Goal: Information Seeking & Learning: Learn about a topic

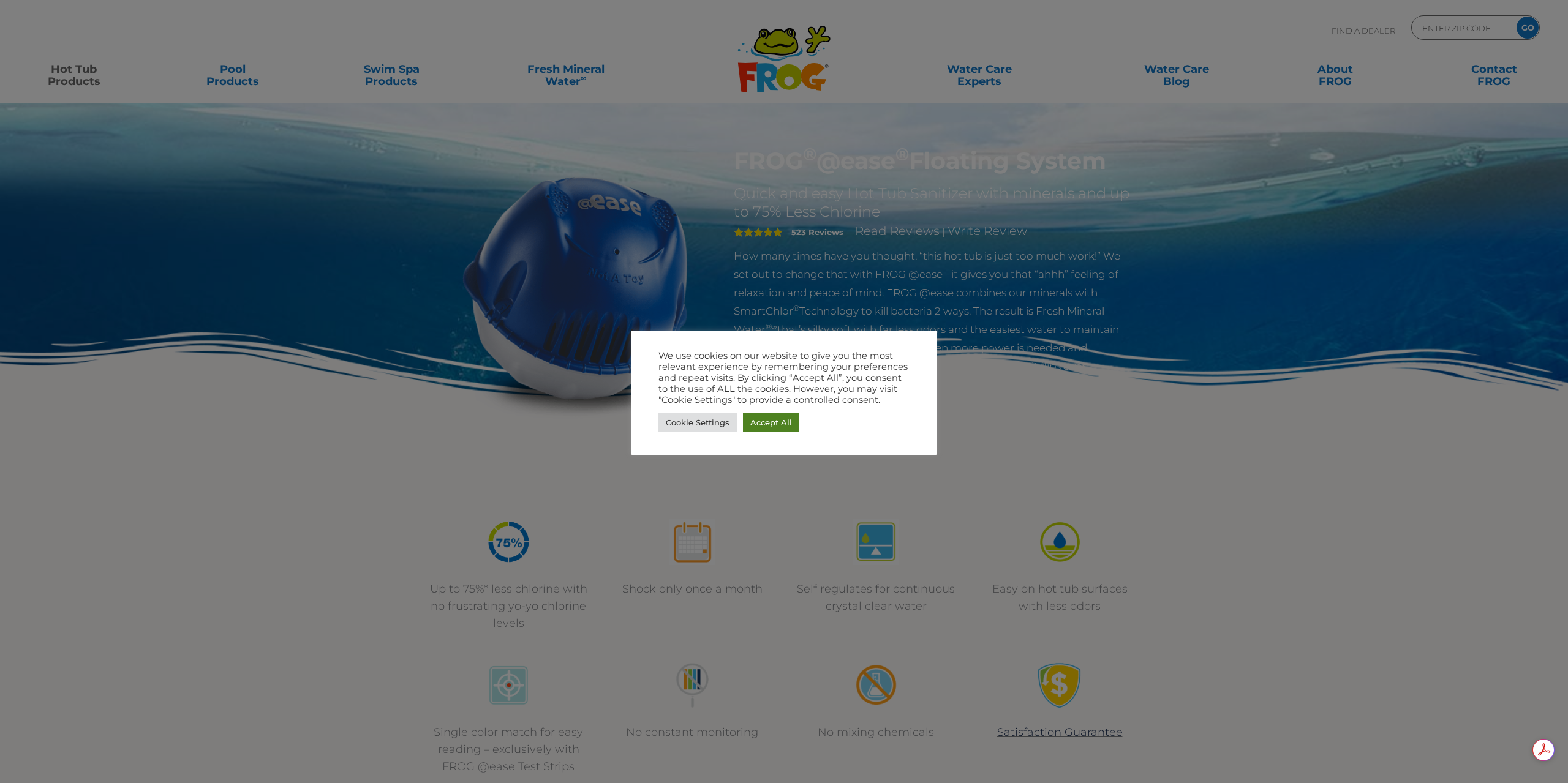
click at [774, 427] on link "Accept All" at bounding box center [771, 423] width 57 height 19
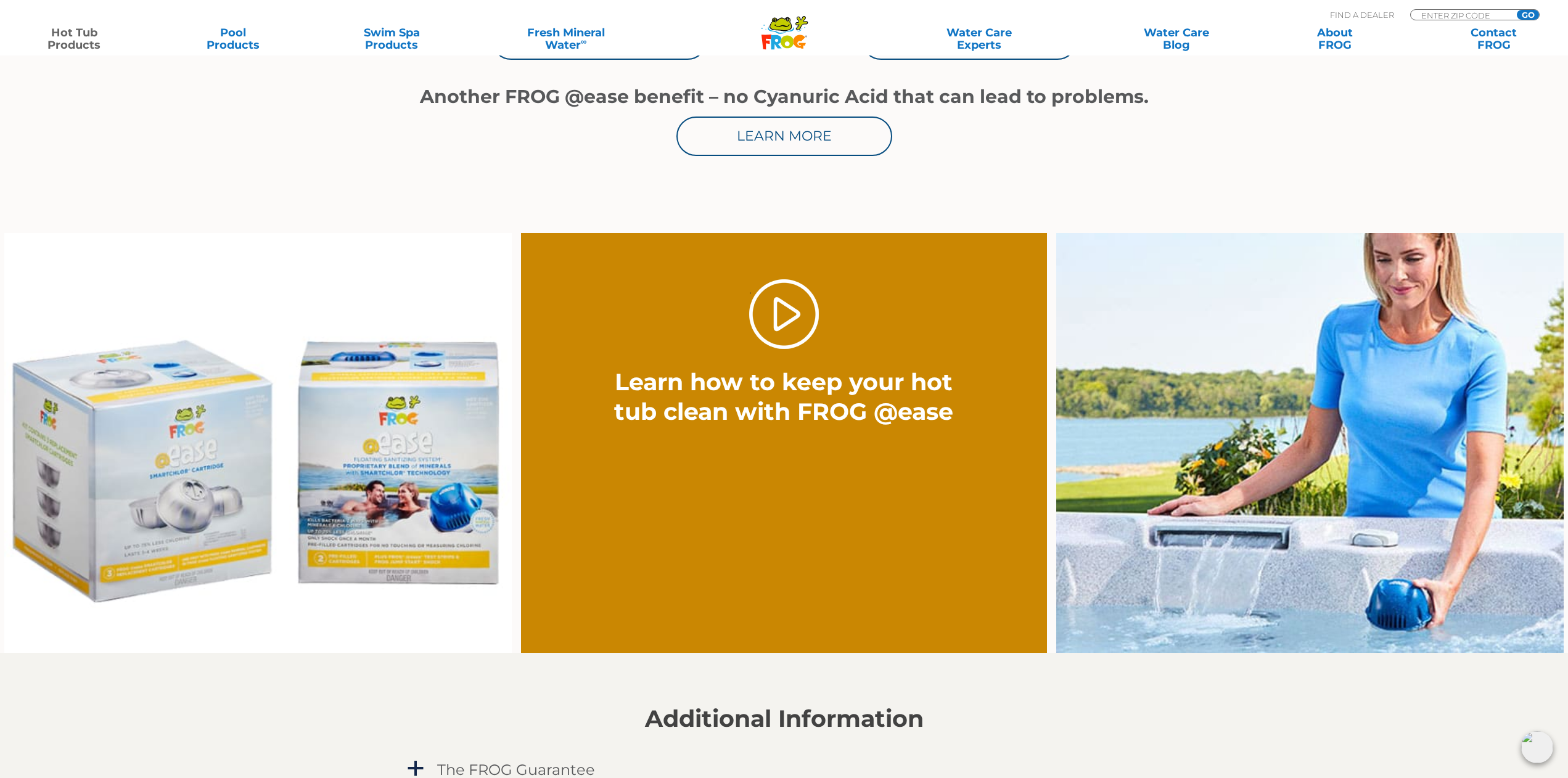
scroll to position [863, 0]
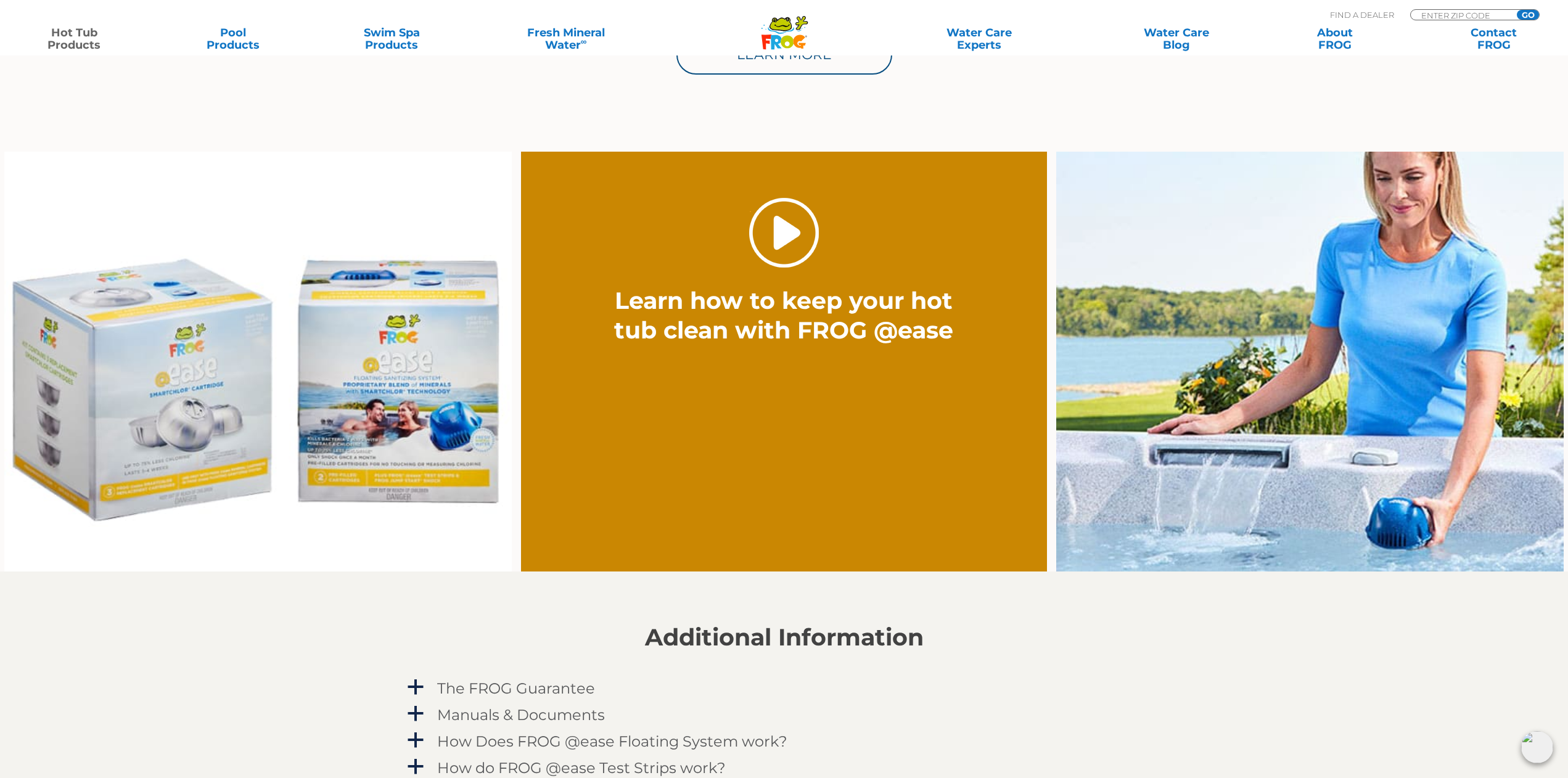
click at [789, 244] on link "." at bounding box center [784, 233] width 70 height 70
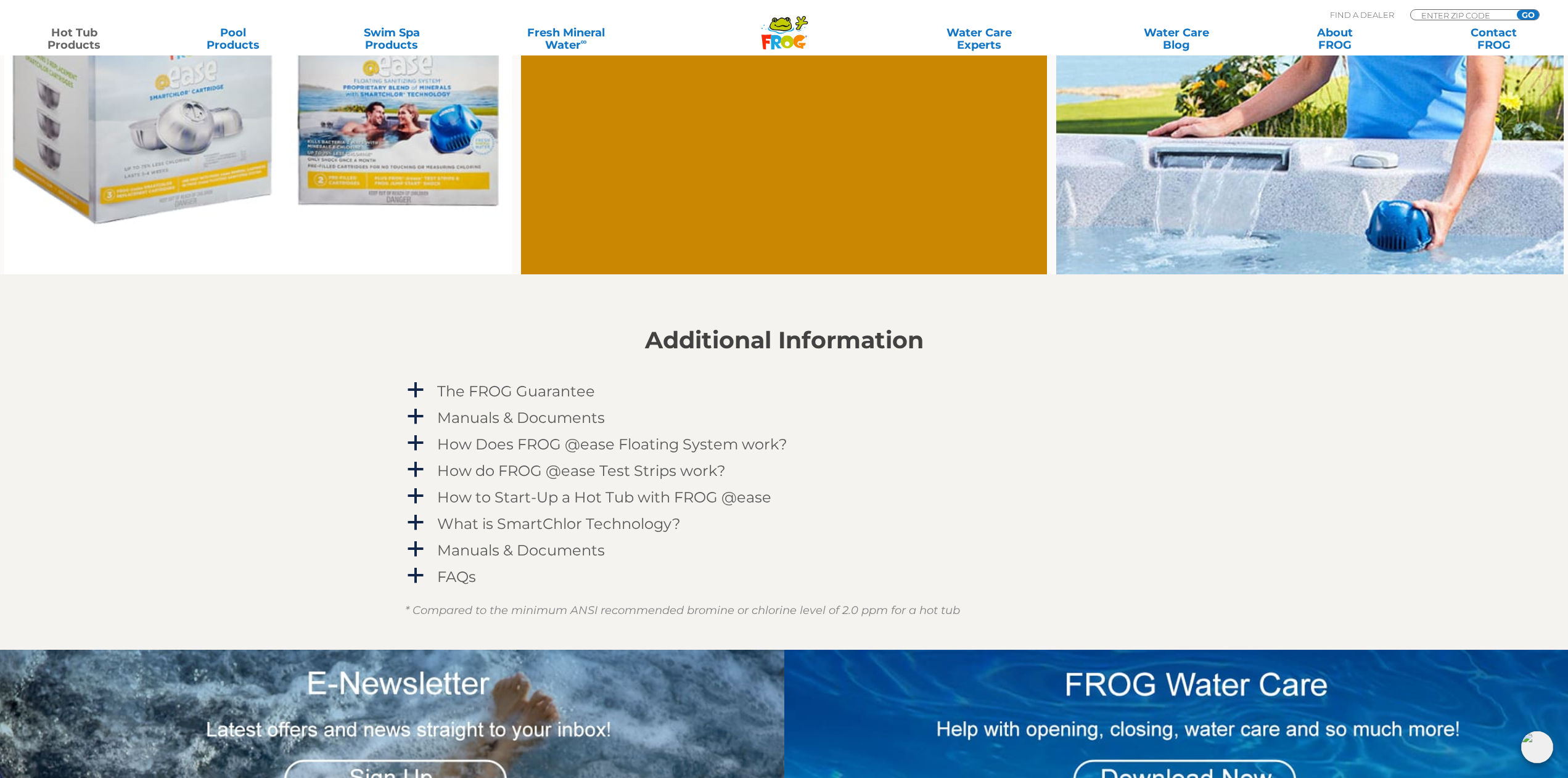
scroll to position [1233, 0]
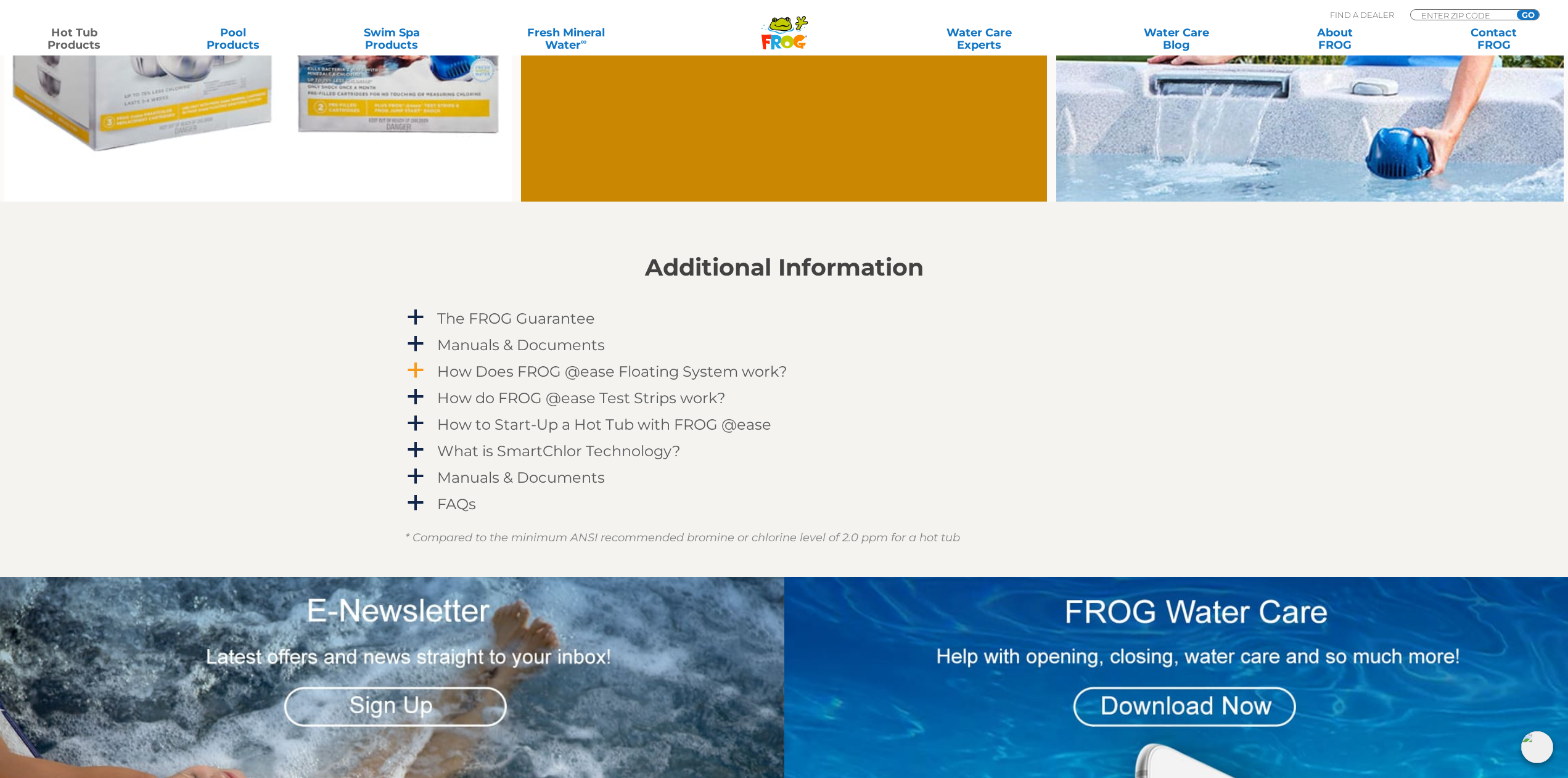
click at [415, 367] on span "a" at bounding box center [415, 370] width 18 height 18
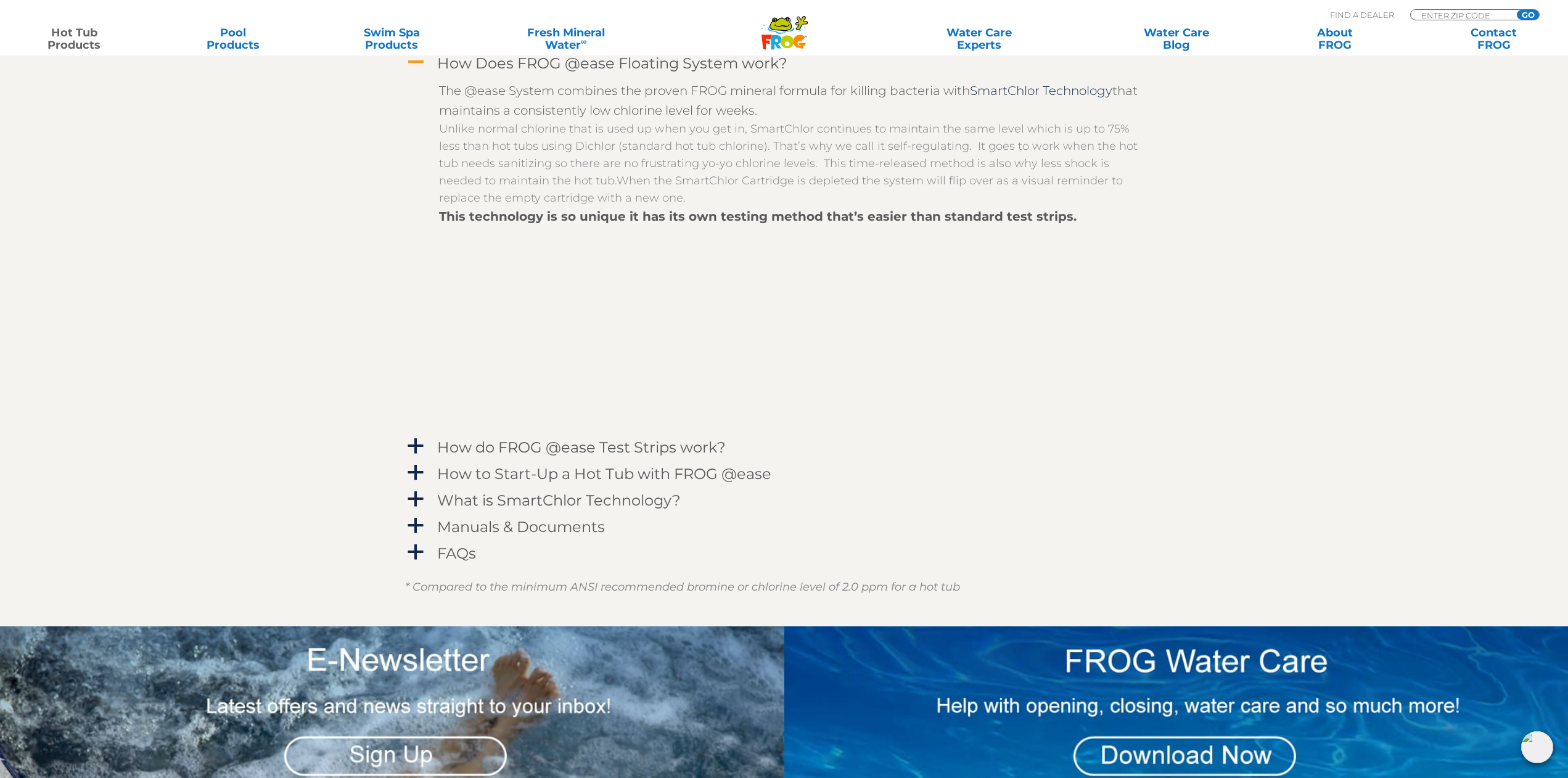
scroll to position [1603, 0]
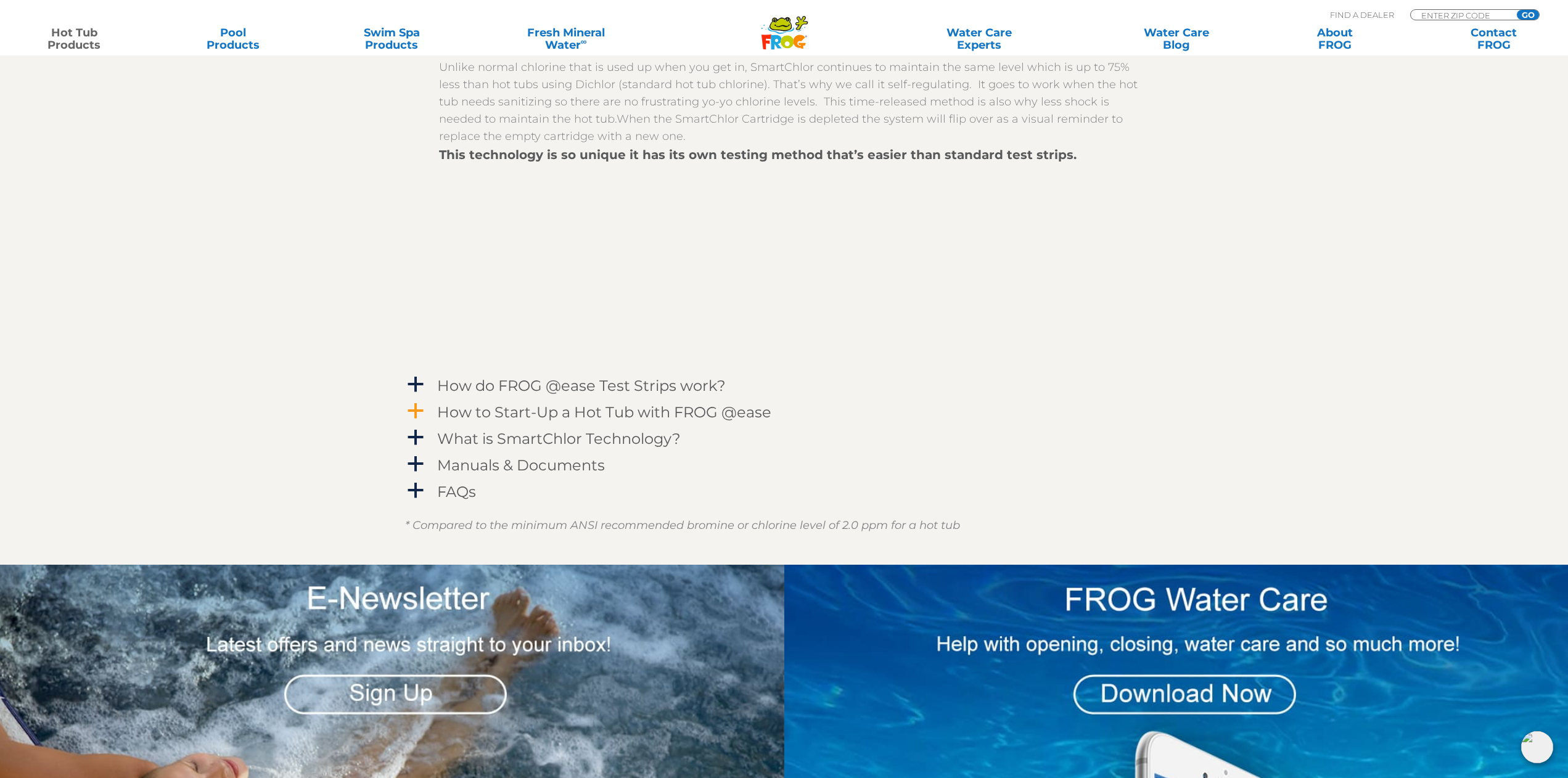
click at [415, 409] on span "a" at bounding box center [415, 411] width 18 height 18
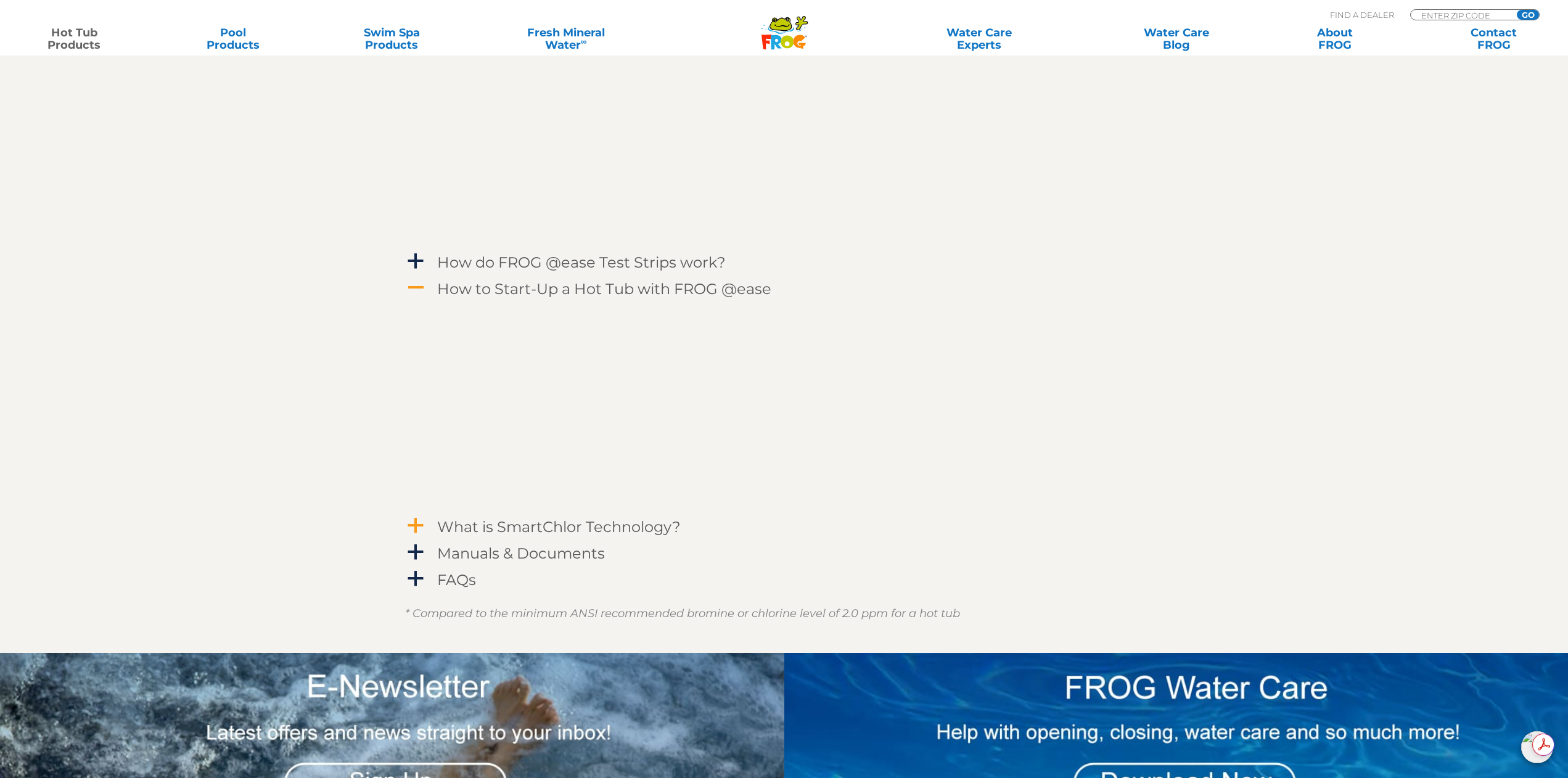
scroll to position [0, 0]
click at [453, 552] on h4 "Manuals & Documents" at bounding box center [520, 553] width 167 height 17
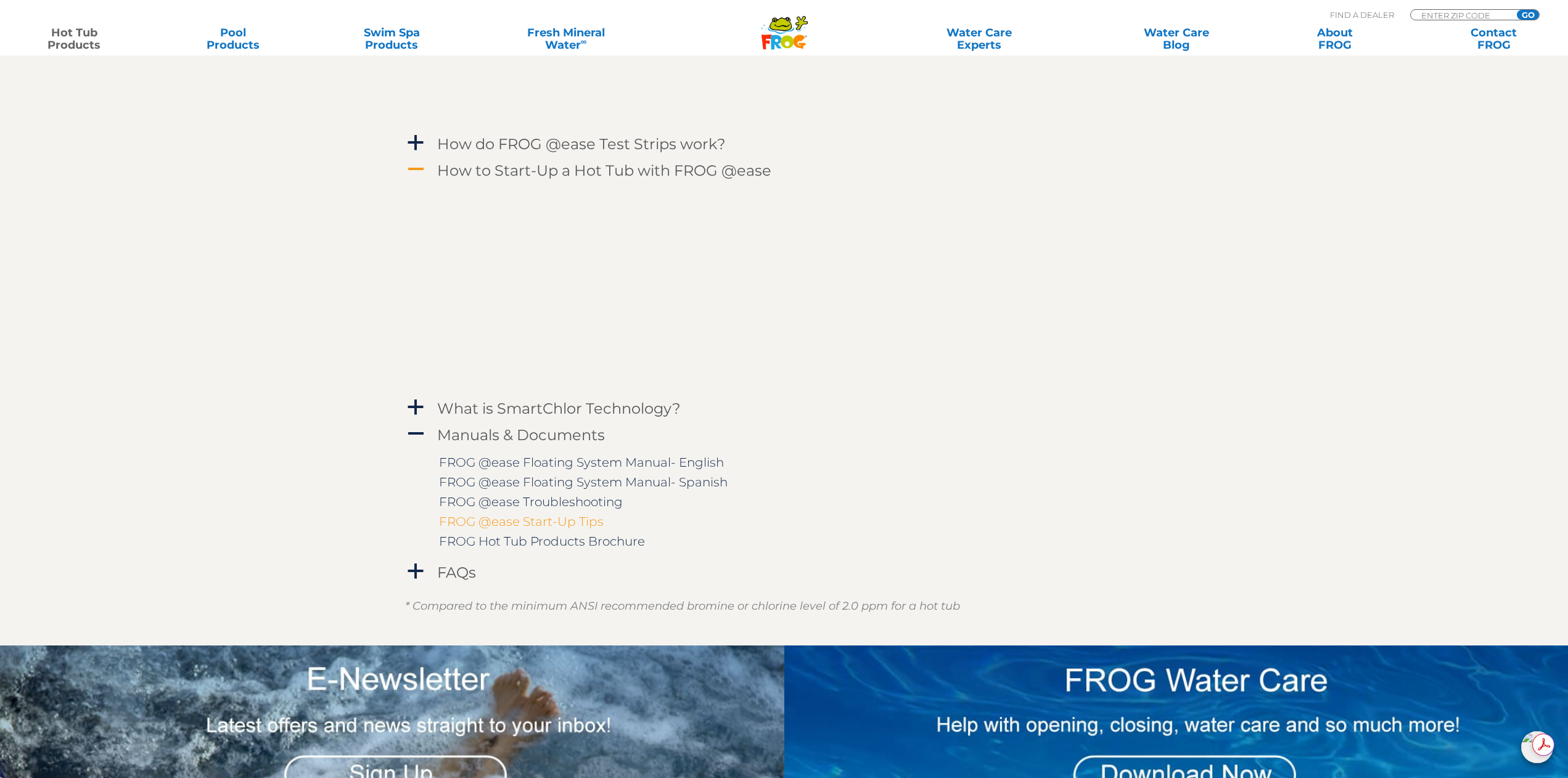
scroll to position [1849, 0]
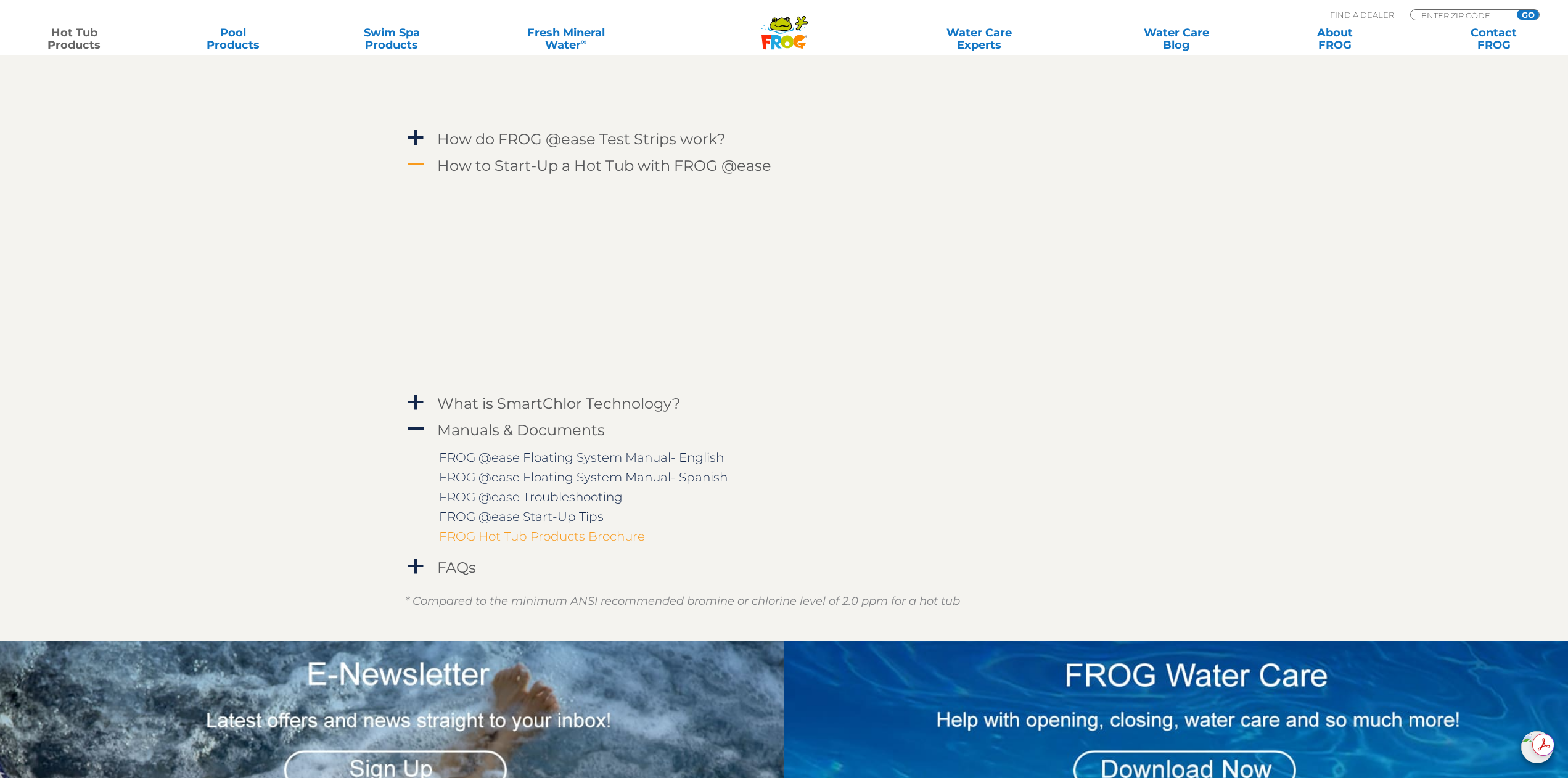
click at [554, 535] on link "FROG Hot Tub Products Brochure" at bounding box center [542, 536] width 206 height 15
click at [450, 571] on h4 "FAQs" at bounding box center [456, 567] width 39 height 17
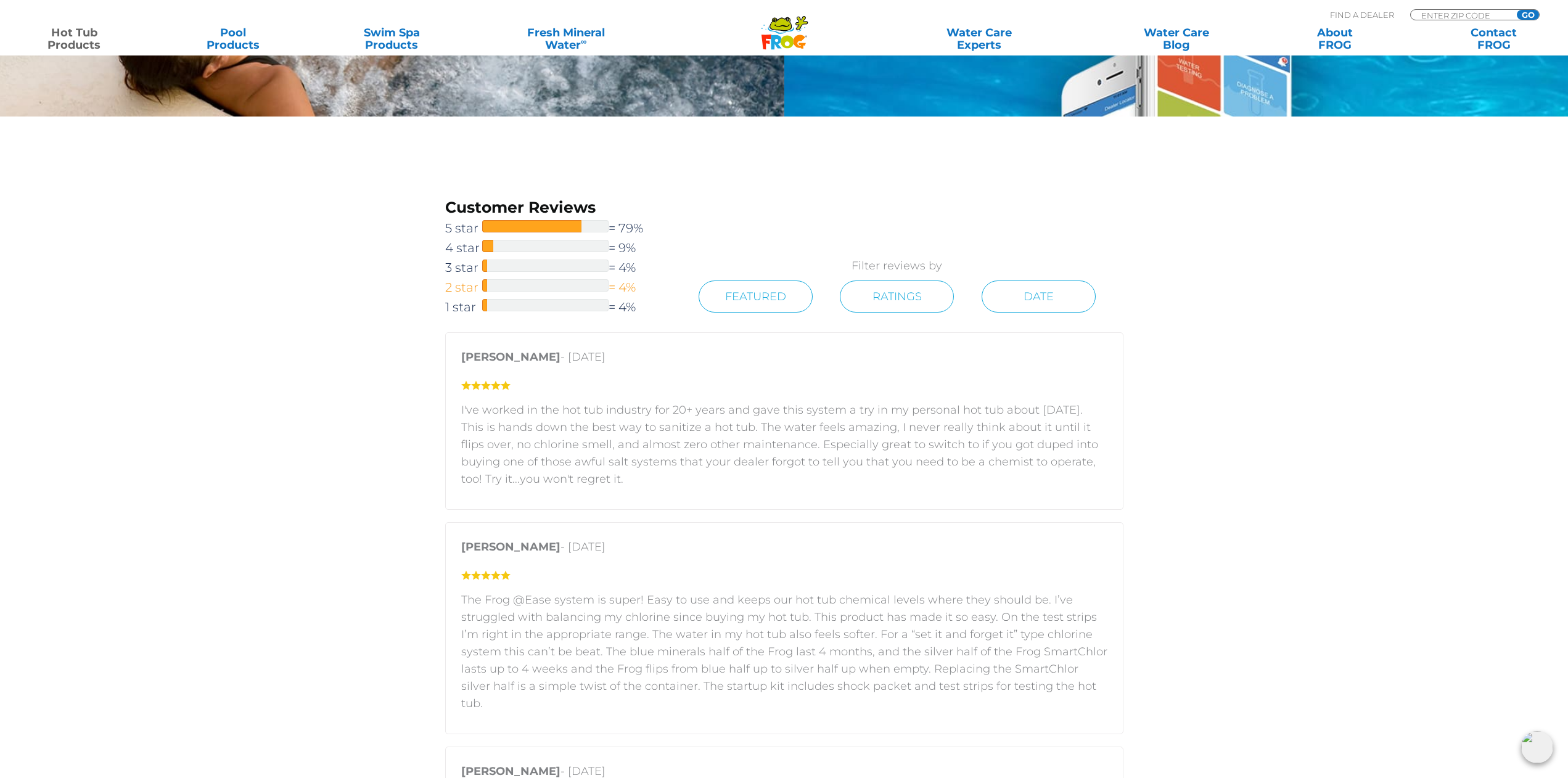
scroll to position [3144, 0]
click at [1499, 40] on link "Contact FROG" at bounding box center [1493, 38] width 123 height 25
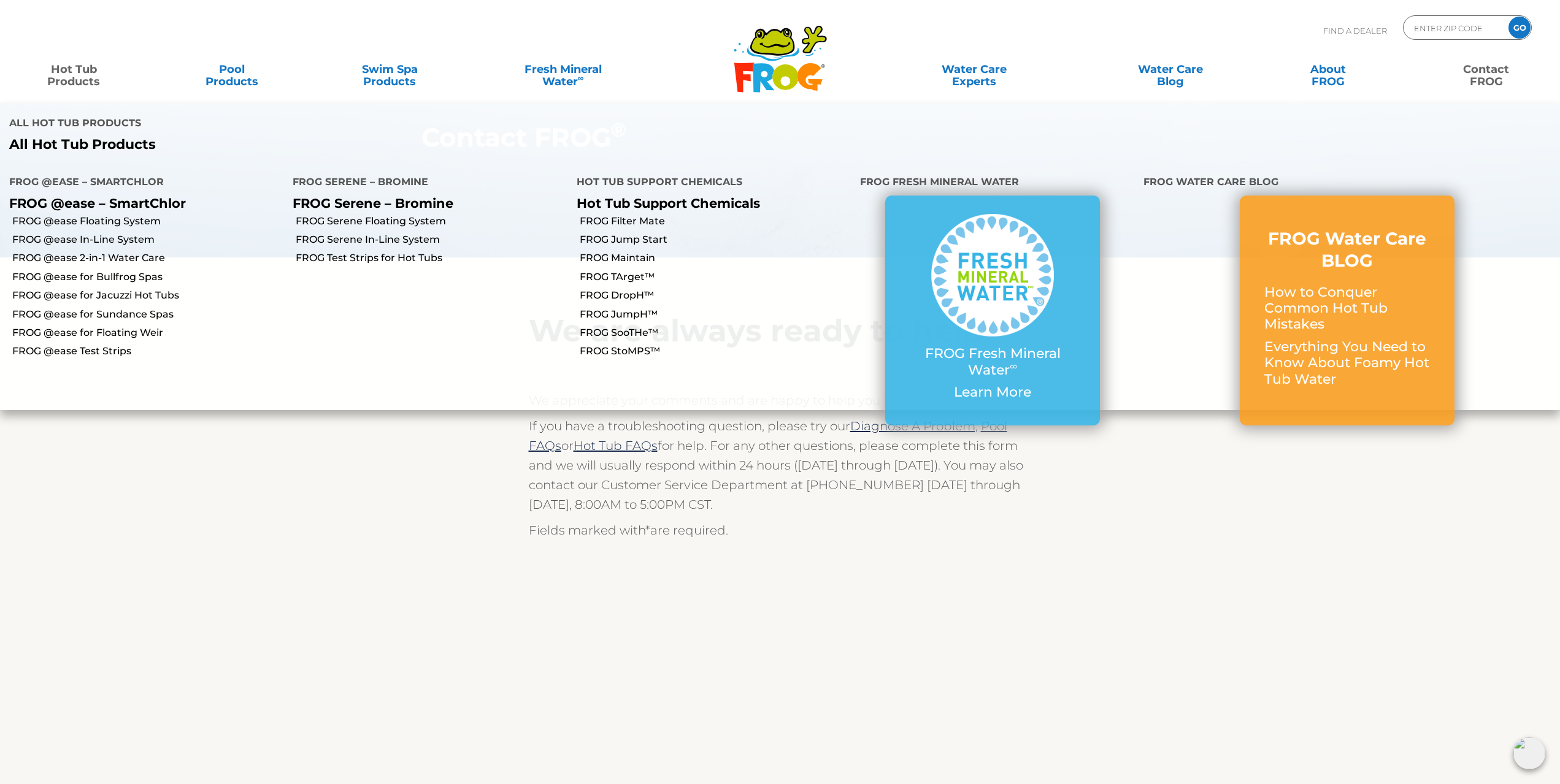
click at [73, 76] on link "Hot Tub Products" at bounding box center [73, 69] width 122 height 24
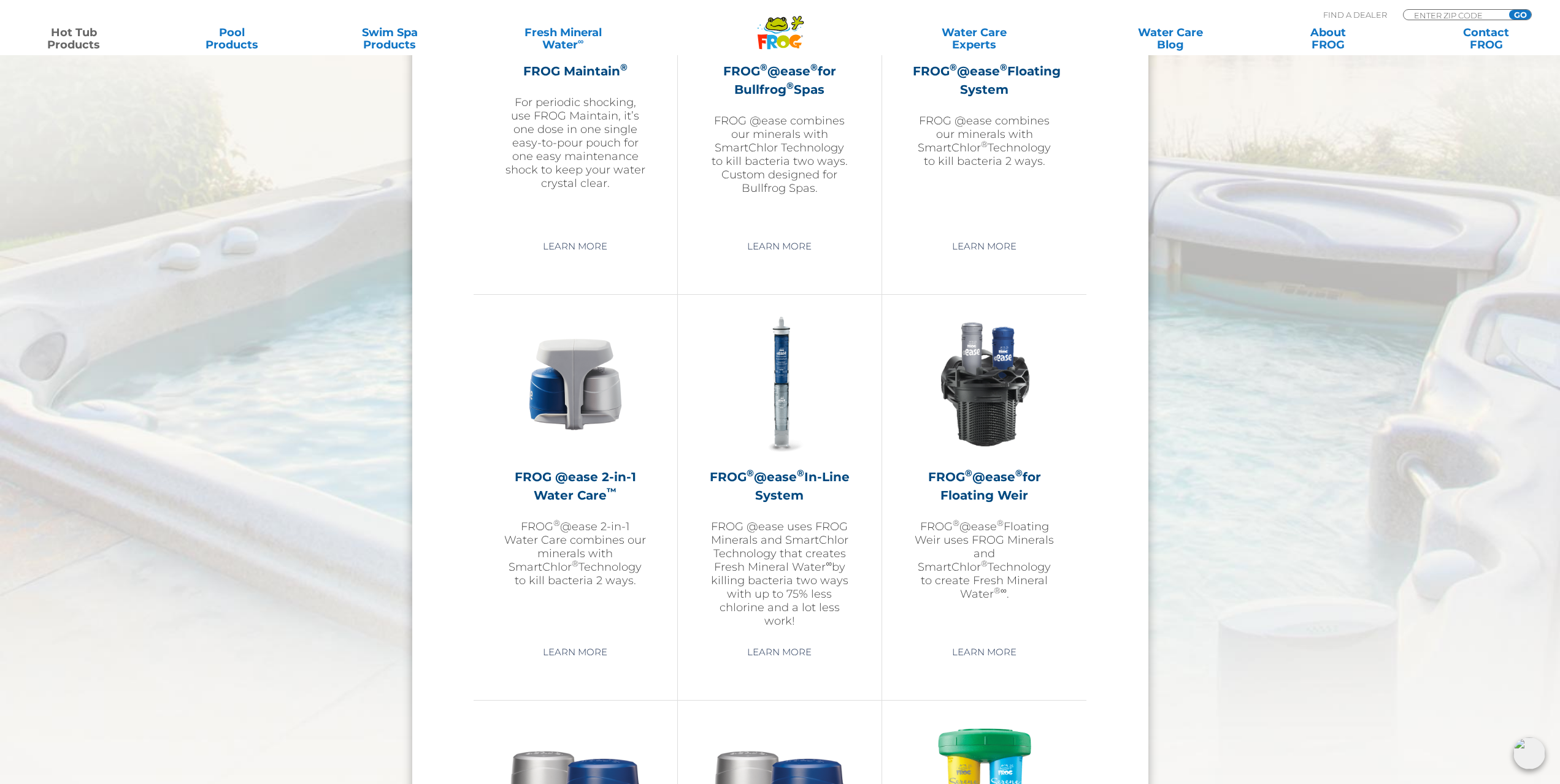
scroll to position [1349, 0]
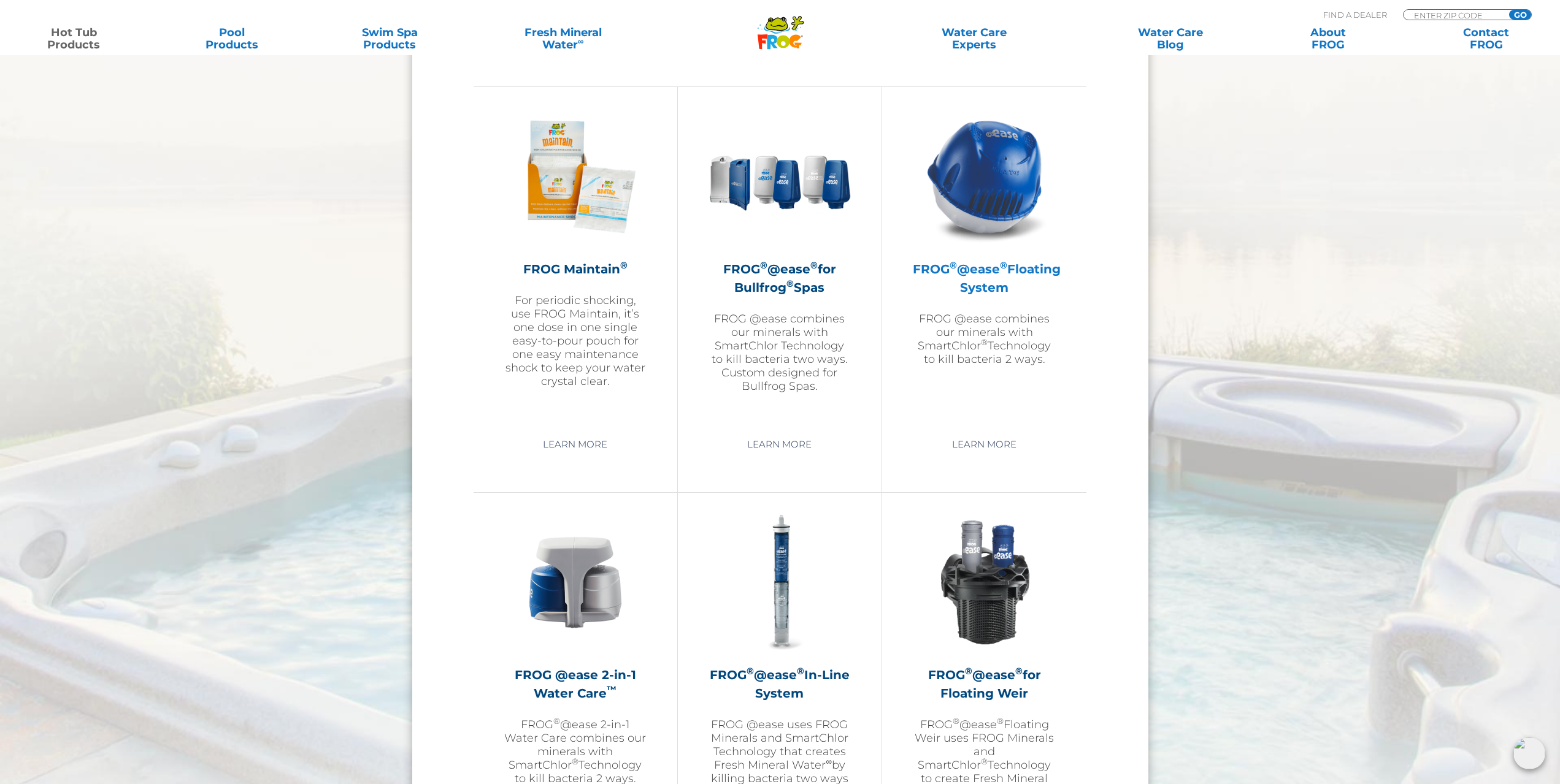
click at [986, 184] on img at bounding box center [984, 177] width 142 height 142
